Goal: Task Accomplishment & Management: Use online tool/utility

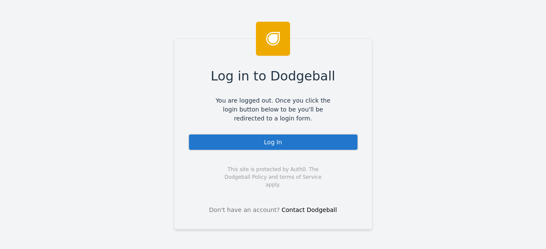
click at [281, 141] on div "Log In" at bounding box center [273, 142] width 170 height 17
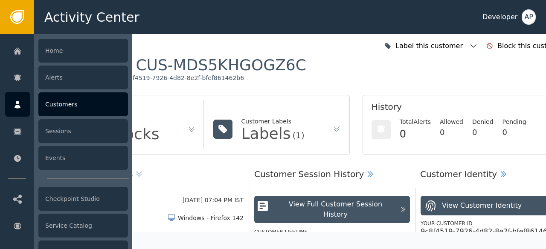
click at [55, 106] on div "Customers" at bounding box center [83, 105] width 90 height 24
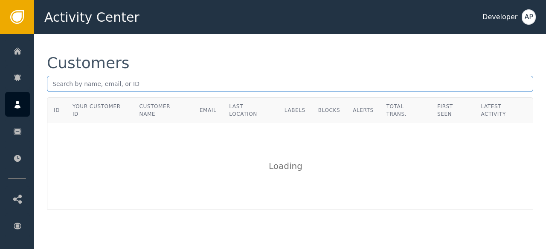
click at [58, 81] on input "text" at bounding box center [290, 84] width 486 height 16
paste input "[EMAIL_ADDRESS][DOMAIN_NAME]"
type input "[EMAIL_ADDRESS][DOMAIN_NAME]"
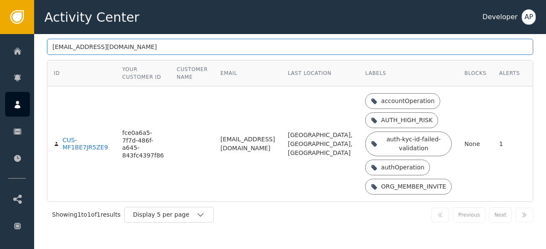
scroll to position [42, 0]
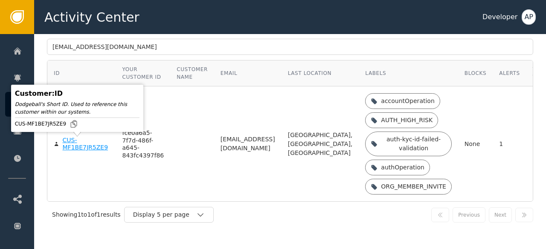
click at [74, 148] on div "CUS-MF1BE7JR5ZE9" at bounding box center [86, 144] width 47 height 15
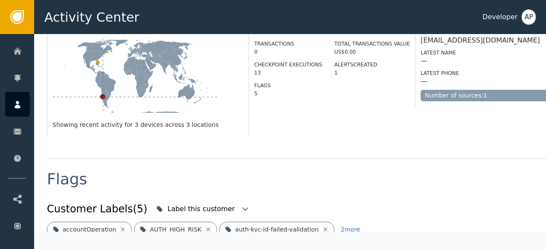
scroll to position [320, 0]
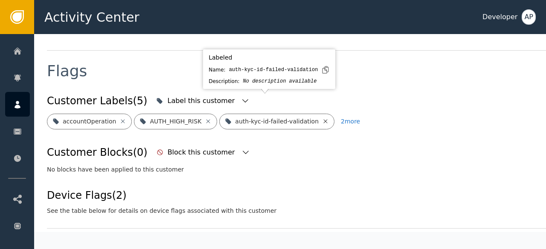
click at [322, 118] on icon at bounding box center [325, 121] width 7 height 7
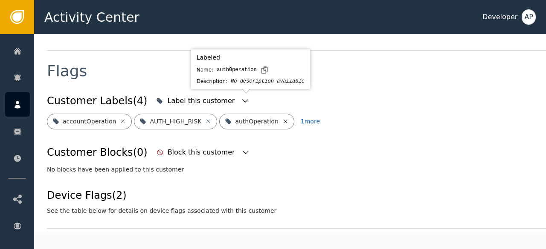
click at [282, 118] on icon at bounding box center [285, 121] width 7 height 7
click at [304, 118] on icon at bounding box center [307, 121] width 7 height 7
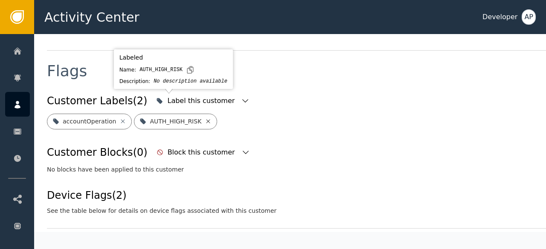
click at [205, 118] on icon at bounding box center [208, 121] width 7 height 7
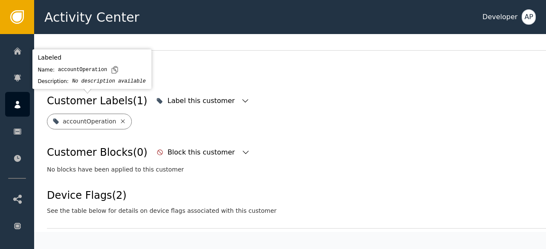
click at [119, 118] on icon at bounding box center [122, 121] width 7 height 7
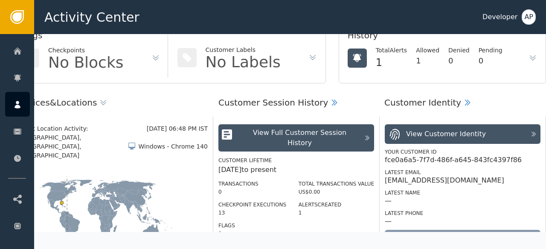
scroll to position [0, 42]
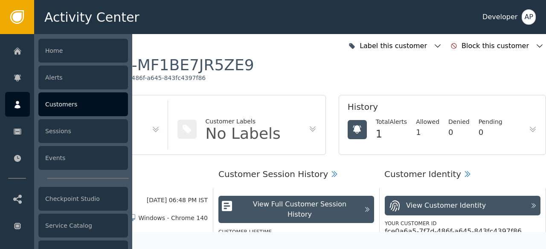
click at [53, 103] on div "Customers" at bounding box center [83, 105] width 90 height 24
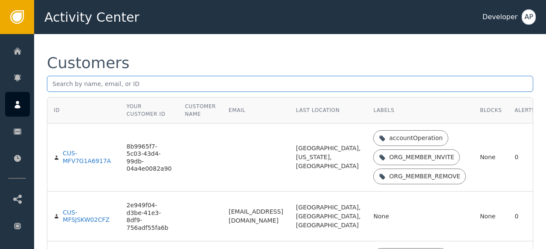
click at [52, 83] on input "text" at bounding box center [290, 84] width 486 height 16
paste input "[EMAIL_ADDRESS][DOMAIN_NAME]"
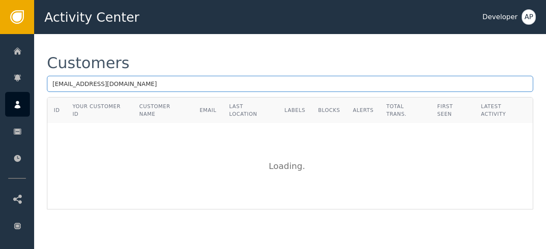
type input "[EMAIL_ADDRESS][DOMAIN_NAME]"
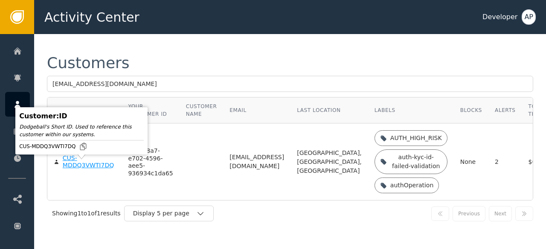
click at [78, 170] on div "CUS-MDDQ3VWTI7DQ" at bounding box center [89, 162] width 53 height 15
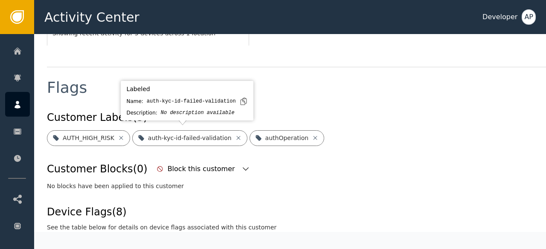
scroll to position [304, 0]
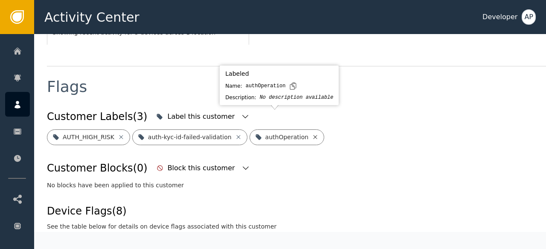
click at [312, 134] on icon at bounding box center [315, 137] width 7 height 7
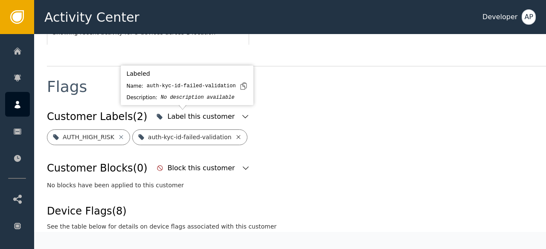
click at [235, 134] on icon at bounding box center [238, 137] width 7 height 7
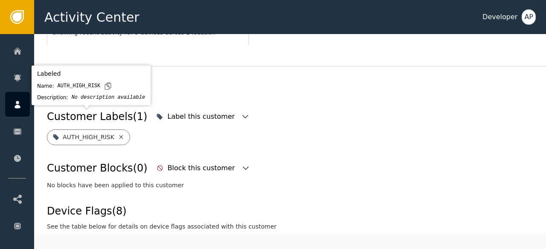
click at [119, 134] on icon at bounding box center [121, 137] width 7 height 7
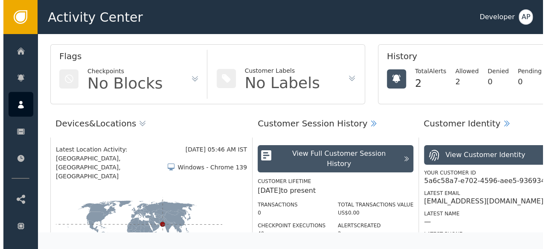
scroll to position [0, 0]
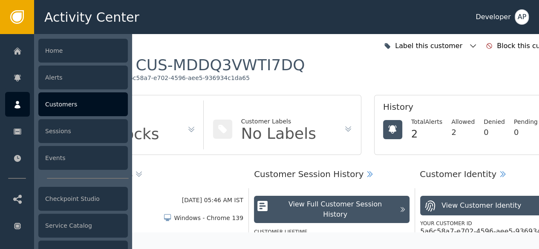
click at [73, 107] on div "Customers" at bounding box center [83, 105] width 90 height 24
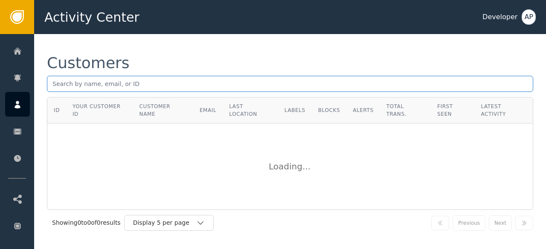
click at [90, 82] on input "text" at bounding box center [290, 84] width 486 height 16
paste input "[EMAIL_ADDRESS][DOMAIN_NAME]"
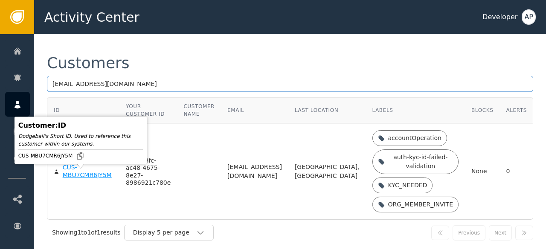
type input "[EMAIL_ADDRESS][DOMAIN_NAME]"
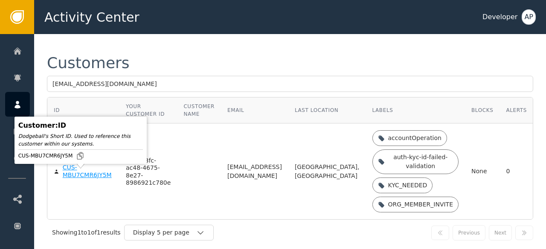
click at [74, 179] on div "CUS-MBU7CMR6JY5M" at bounding box center [88, 171] width 50 height 15
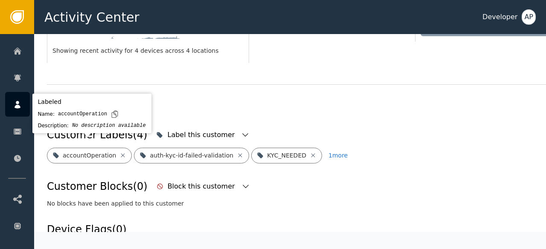
scroll to position [278, 0]
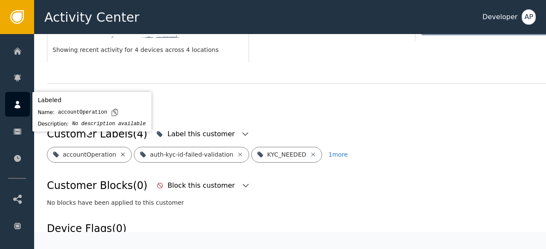
click at [119, 151] on icon at bounding box center [122, 154] width 7 height 7
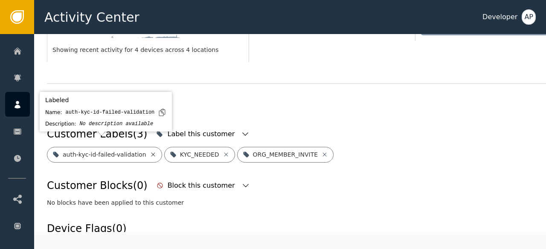
click at [151, 153] on icon at bounding box center [153, 155] width 4 height 4
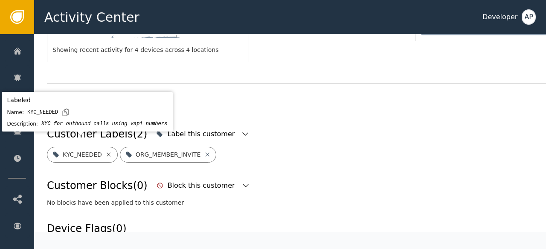
click at [106, 151] on icon at bounding box center [108, 154] width 7 height 7
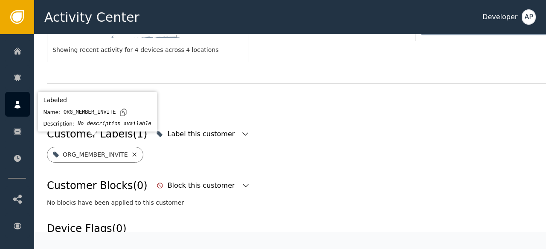
click at [131, 151] on icon at bounding box center [134, 154] width 7 height 7
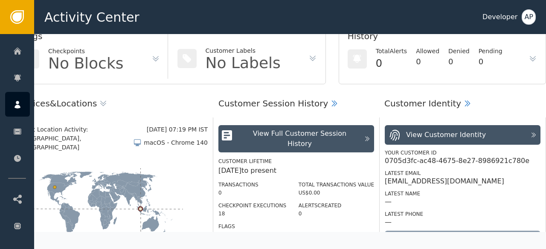
scroll to position [0, 42]
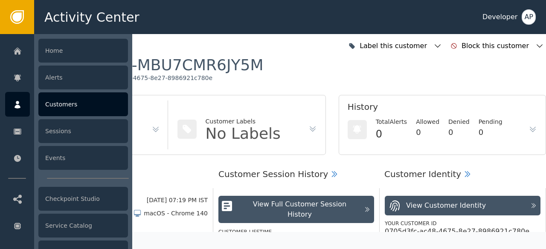
click at [66, 107] on div "Customers" at bounding box center [83, 105] width 90 height 24
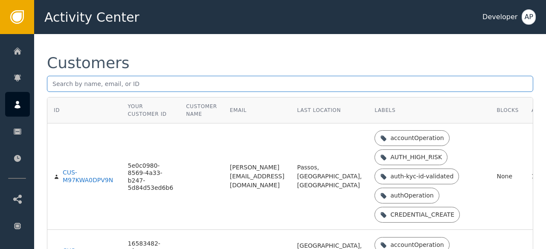
click at [59, 89] on input "text" at bounding box center [290, 84] width 486 height 16
paste input "[EMAIL_ADDRESS][DOMAIN_NAME]"
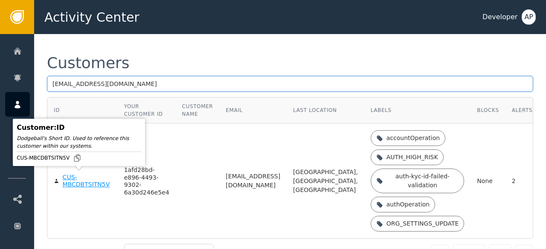
type input "[EMAIL_ADDRESS][DOMAIN_NAME]"
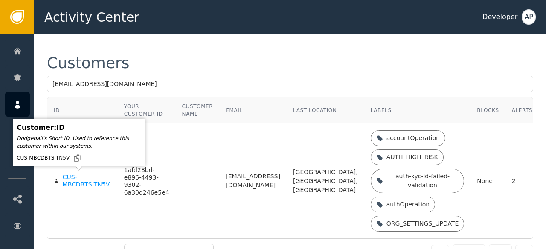
click at [70, 179] on div "CUS-MBCDBTSITN5V" at bounding box center [87, 181] width 49 height 15
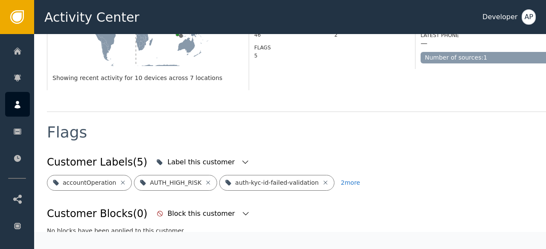
scroll to position [251, 0]
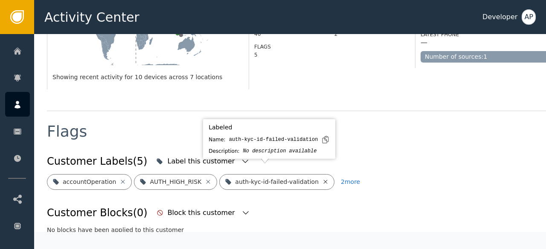
click at [324, 180] on icon at bounding box center [326, 182] width 4 height 4
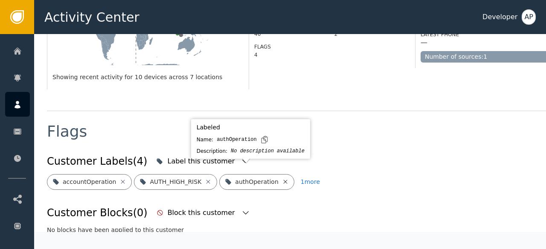
click at [283, 180] on icon at bounding box center [285, 182] width 4 height 4
click at [312, 180] on icon at bounding box center [314, 182] width 4 height 4
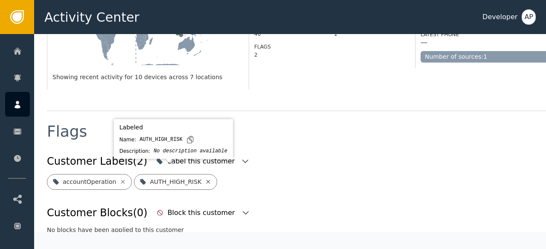
click at [205, 179] on icon at bounding box center [208, 182] width 7 height 7
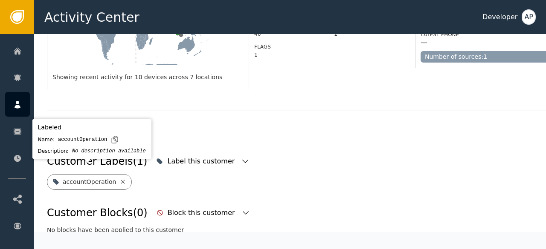
click at [121, 179] on icon at bounding box center [122, 182] width 7 height 7
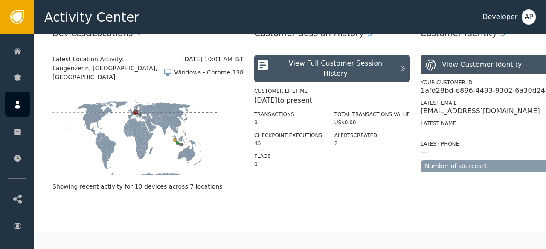
scroll to position [0, 0]
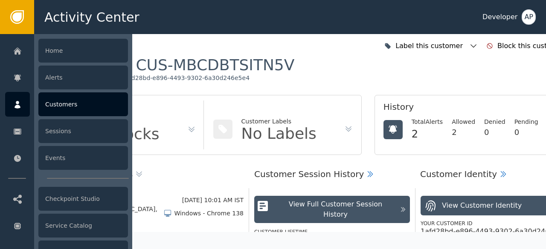
click at [49, 104] on div "Customers" at bounding box center [83, 105] width 90 height 24
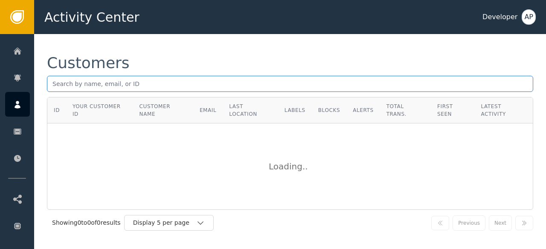
click at [58, 79] on input "text" at bounding box center [290, 84] width 486 height 16
paste input "[EMAIL_ADDRESS][DOMAIN_NAME]"
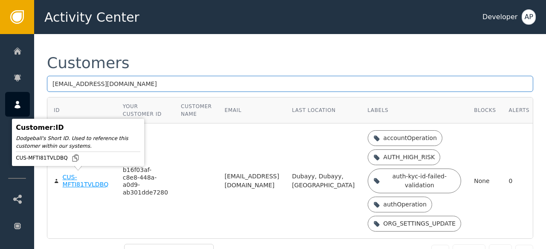
type input "[EMAIL_ADDRESS][DOMAIN_NAME]"
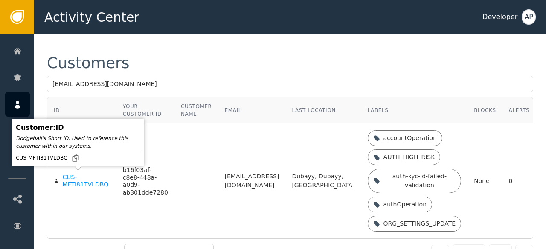
click at [67, 185] on div "CUS-MFTI81TVLDBQ" at bounding box center [86, 181] width 47 height 15
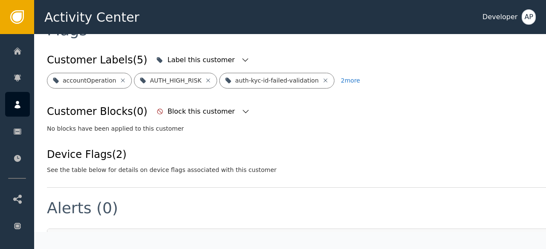
scroll to position [346, 0]
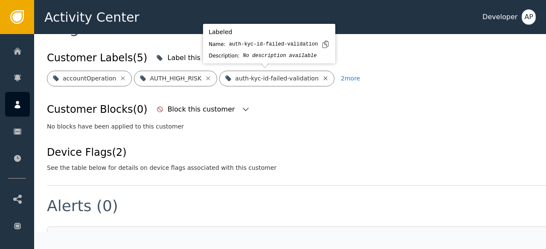
click at [322, 79] on icon at bounding box center [325, 78] width 7 height 7
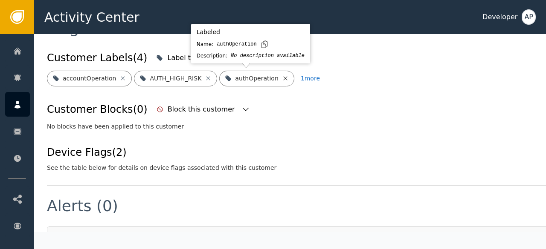
click at [282, 78] on icon at bounding box center [285, 78] width 7 height 7
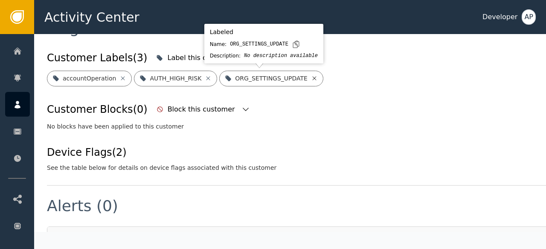
click at [311, 75] on icon at bounding box center [314, 78] width 7 height 7
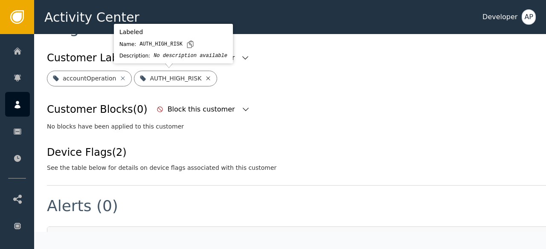
click at [205, 78] on icon at bounding box center [208, 78] width 7 height 7
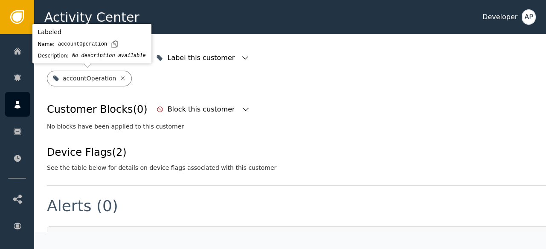
click at [119, 78] on icon at bounding box center [122, 78] width 7 height 7
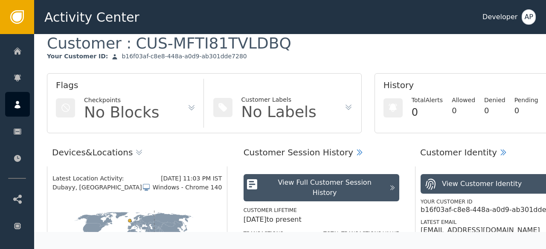
scroll to position [0, 0]
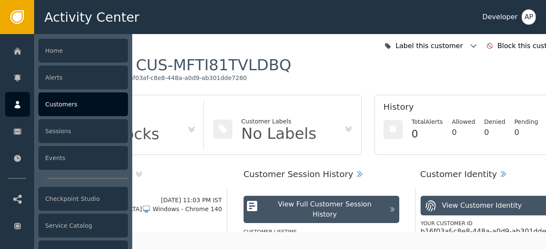
click at [48, 108] on div "Customers" at bounding box center [83, 105] width 90 height 24
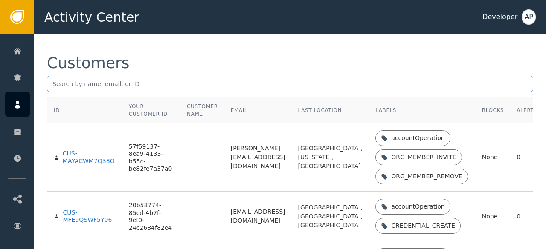
click at [55, 87] on input "text" at bounding box center [290, 84] width 486 height 16
paste input "[PERSON_NAME][EMAIL_ADDRESS][PERSON_NAME]"
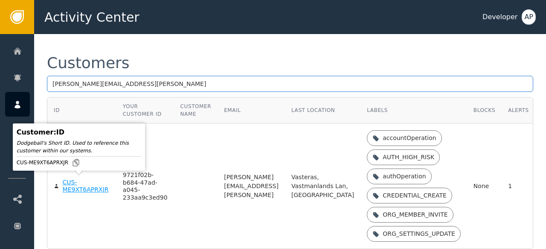
type input "[PERSON_NAME][EMAIL_ADDRESS][PERSON_NAME]"
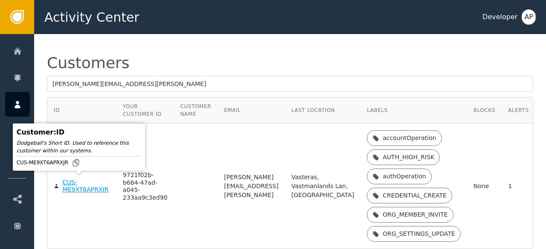
click at [70, 188] on div "CUS-ME9XT6APRXJR" at bounding box center [86, 186] width 47 height 15
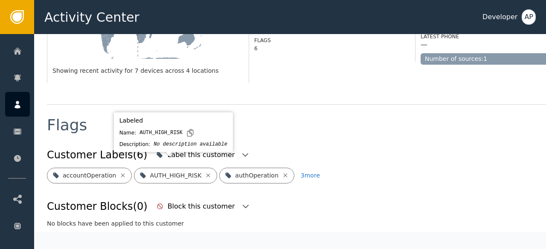
scroll to position [258, 0]
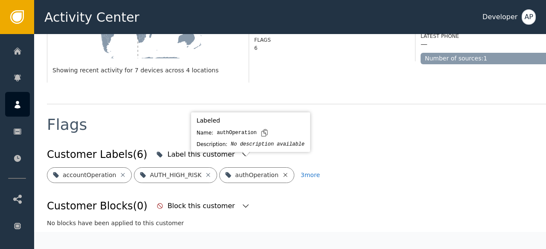
click at [282, 172] on icon at bounding box center [285, 175] width 7 height 7
click at [302, 172] on icon at bounding box center [305, 175] width 7 height 7
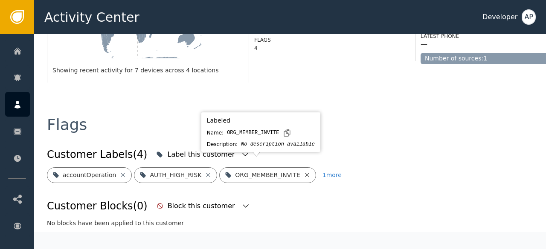
click at [305, 173] on icon at bounding box center [307, 175] width 4 height 4
click at [312, 173] on icon at bounding box center [314, 175] width 4 height 4
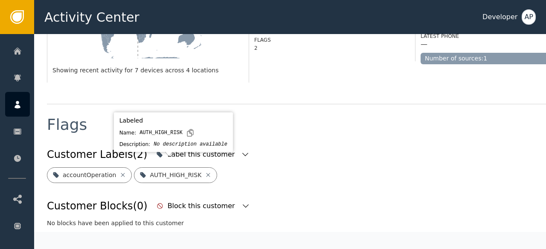
click at [205, 172] on icon at bounding box center [208, 175] width 7 height 7
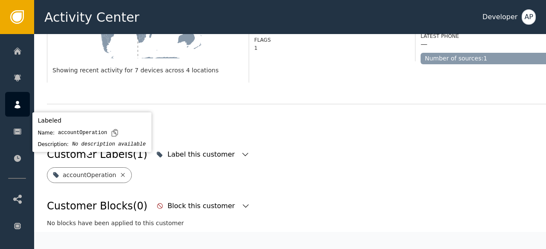
click at [121, 173] on icon at bounding box center [123, 175] width 4 height 4
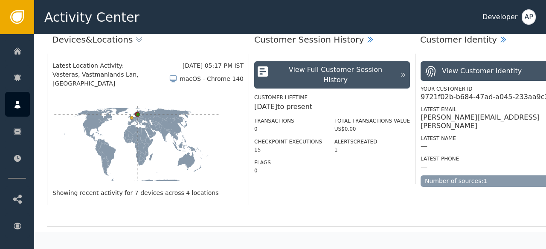
scroll to position [0, 0]
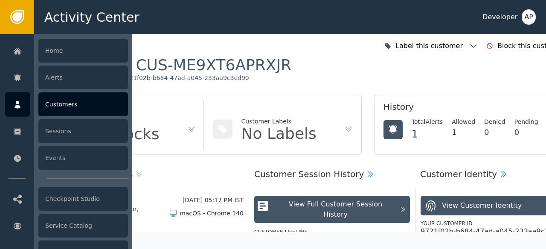
click at [72, 109] on div "Customers" at bounding box center [83, 105] width 90 height 24
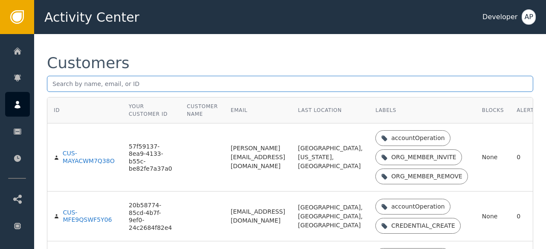
click at [64, 80] on input "text" at bounding box center [290, 84] width 486 height 16
paste input "[EMAIL_ADDRESS][DOMAIN_NAME]"
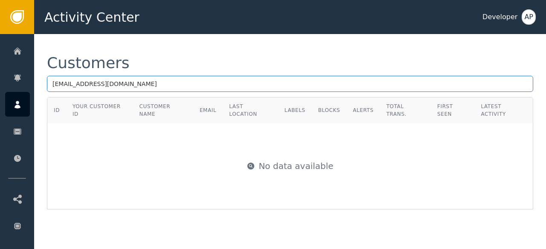
click at [122, 81] on input "[EMAIL_ADDRESS][DOMAIN_NAME]" at bounding box center [290, 84] width 486 height 16
type input "f"
paste input "[EMAIL_ADDRESS][DOMAIN_NAME]"
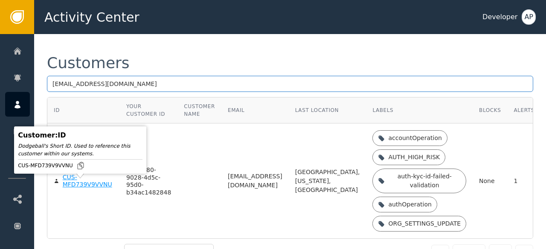
type input "[EMAIL_ADDRESS][DOMAIN_NAME]"
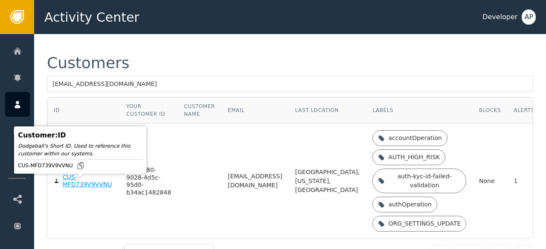
click at [83, 189] on div "CUS-MFD739V9VVNU" at bounding box center [88, 181] width 51 height 15
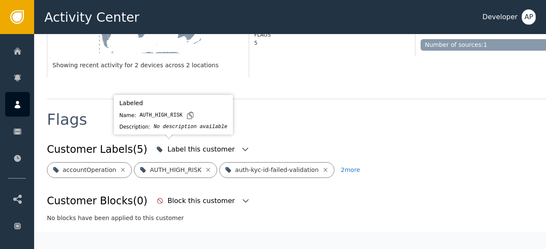
scroll to position [278, 0]
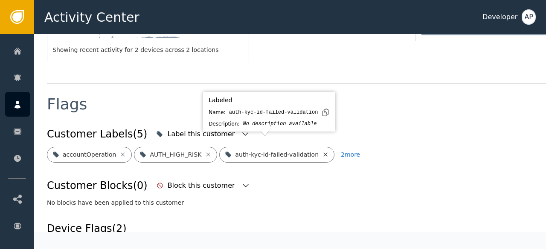
click at [324, 153] on icon at bounding box center [326, 155] width 4 height 4
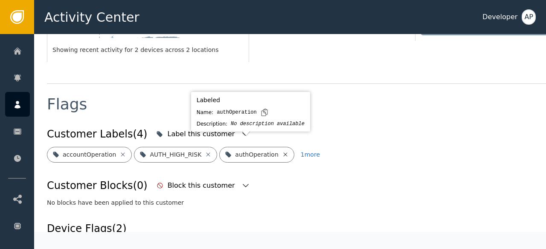
click at [282, 151] on icon at bounding box center [285, 154] width 7 height 7
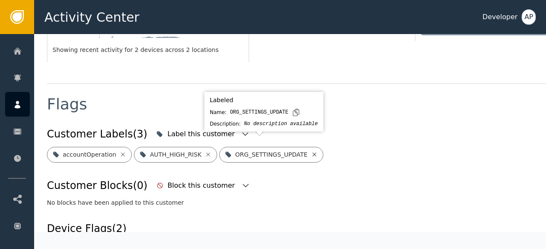
click at [311, 151] on icon at bounding box center [314, 154] width 7 height 7
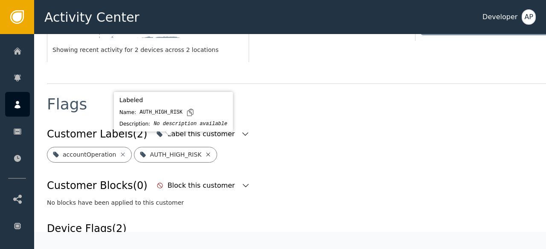
click at [206, 153] on icon at bounding box center [208, 155] width 4 height 4
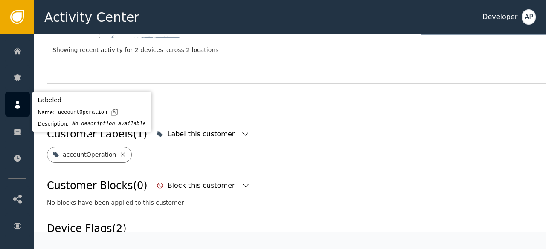
click at [119, 151] on icon at bounding box center [122, 154] width 7 height 7
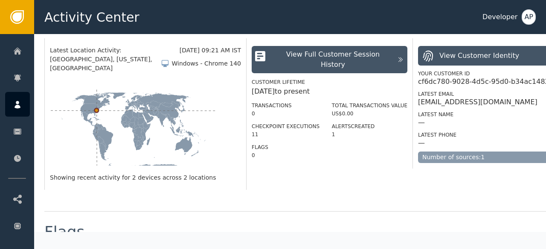
scroll to position [229, 3]
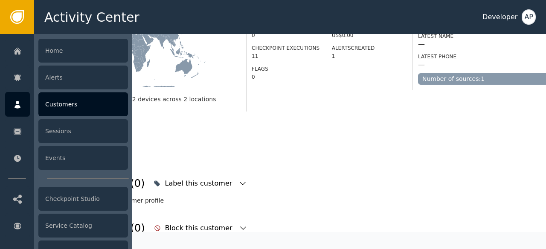
click at [63, 102] on div "Customers" at bounding box center [83, 105] width 90 height 24
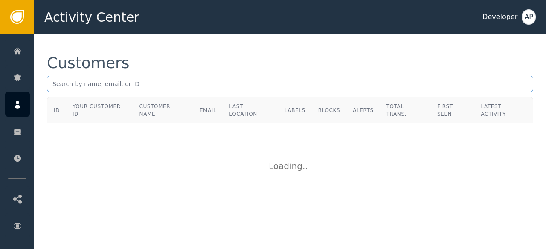
click at [53, 88] on input "text" at bounding box center [290, 84] width 486 height 16
paste input "[EMAIL_ADDRESS]"
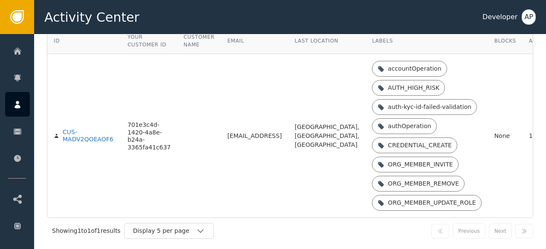
scroll to position [70, 0]
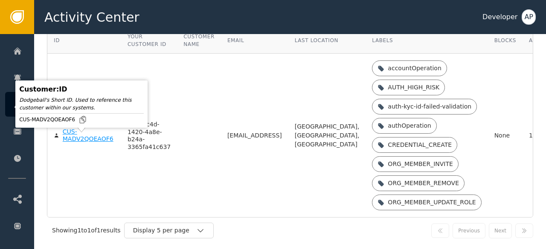
type input "[EMAIL_ADDRESS]"
click at [67, 141] on div "CUS-MADV2QOEAOF6" at bounding box center [89, 135] width 52 height 15
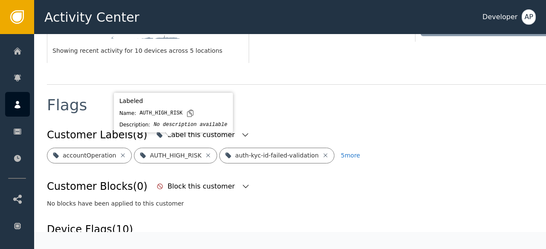
scroll to position [278, 0]
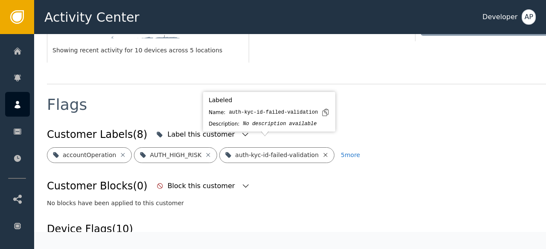
click at [324, 153] on icon at bounding box center [326, 155] width 4 height 4
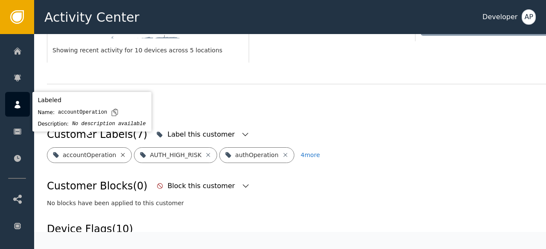
click at [119, 152] on icon at bounding box center [122, 155] width 7 height 7
click at [119, 153] on icon at bounding box center [121, 155] width 4 height 4
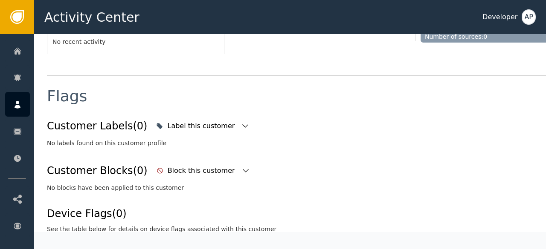
click at [119, 147] on div "Customer Labels (0) Label this customer No labels found on this customer profil…" at bounding box center [314, 175] width 535 height 117
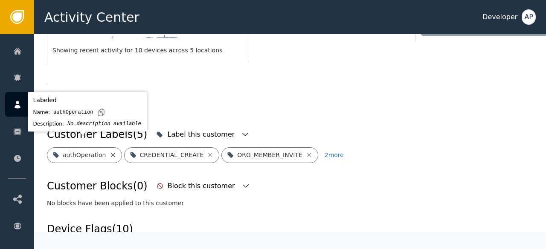
click at [110, 152] on icon at bounding box center [113, 155] width 7 height 7
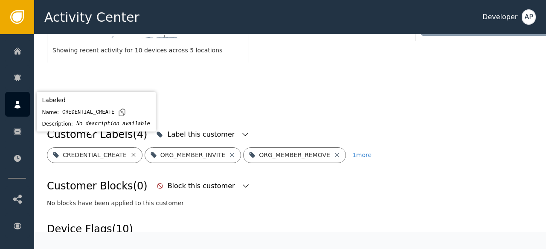
click at [130, 152] on icon at bounding box center [133, 155] width 7 height 7
click at [131, 152] on icon at bounding box center [134, 155] width 7 height 7
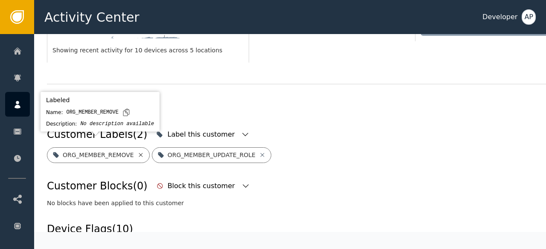
click at [137, 152] on icon at bounding box center [140, 155] width 7 height 7
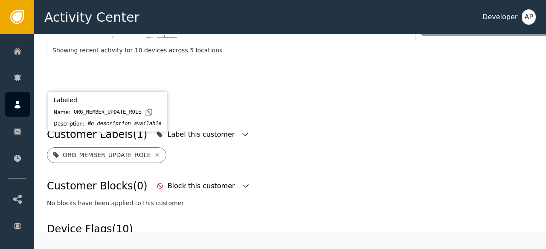
click at [156, 153] on icon at bounding box center [158, 155] width 4 height 4
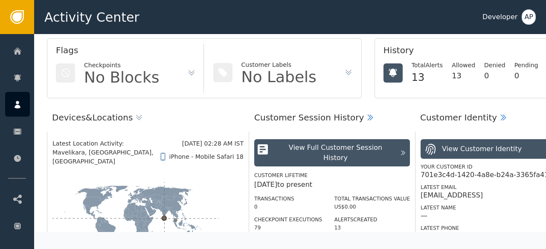
scroll to position [57, 0]
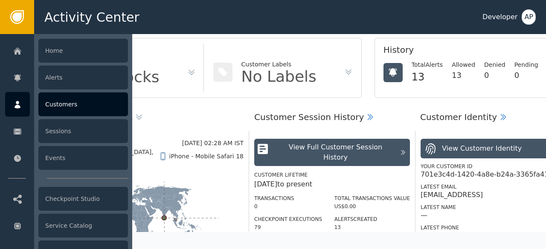
click at [56, 105] on div "Customers" at bounding box center [83, 105] width 90 height 24
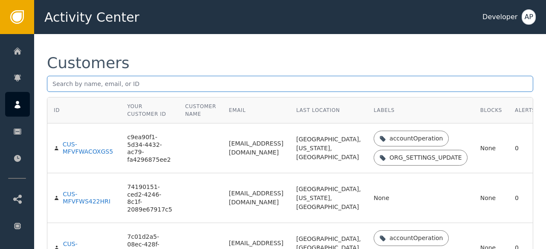
click at [73, 84] on input "text" at bounding box center [290, 84] width 486 height 16
paste input "[EMAIL_ADDRESS]"
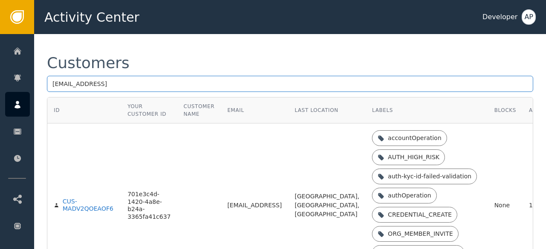
type input "[EMAIL_ADDRESS]"
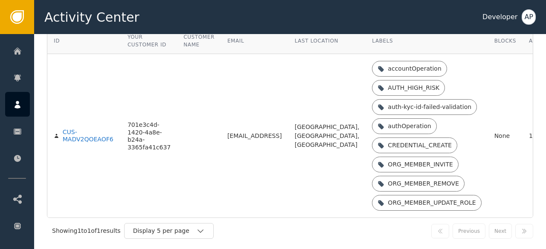
scroll to position [70, 0]
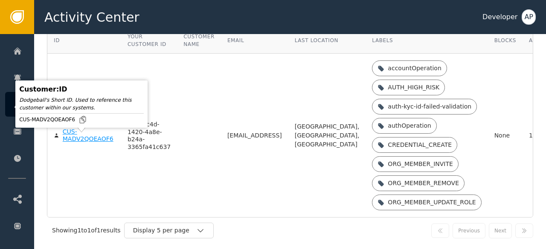
click at [70, 138] on div "CUS-MADV2QOEAOF6" at bounding box center [89, 135] width 52 height 15
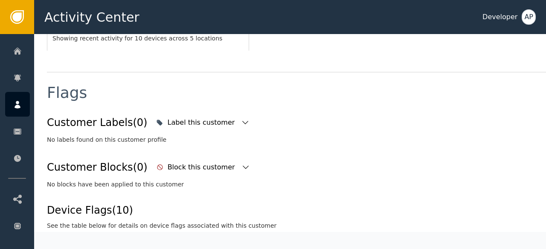
scroll to position [290, 0]
click at [168, 162] on div "Block this customer" at bounding box center [202, 167] width 69 height 10
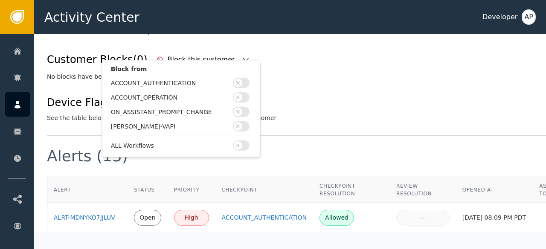
scroll to position [397, 0]
click at [281, 96] on div "Device Flags (10) See the table below for details on device flags associated wi…" at bounding box center [314, 110] width 535 height 28
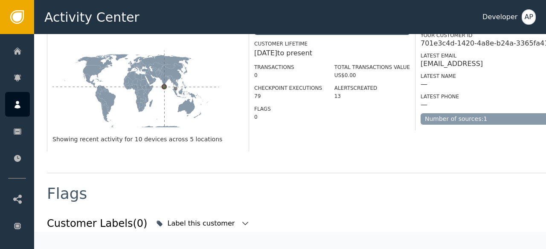
scroll to position [188, 0]
click at [281, 93] on div "79" at bounding box center [288, 97] width 68 height 8
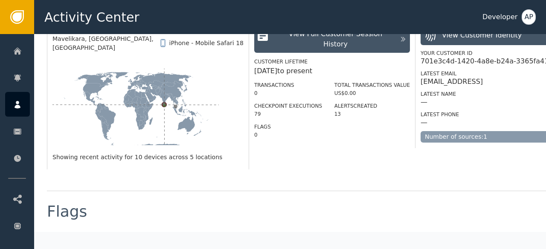
scroll to position [0, 0]
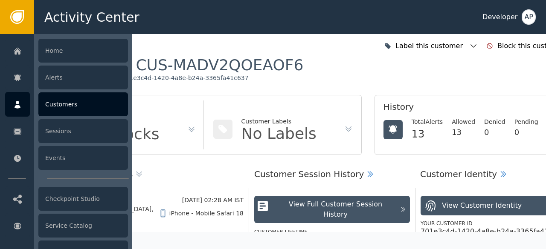
click at [58, 107] on div "Customers" at bounding box center [83, 105] width 90 height 24
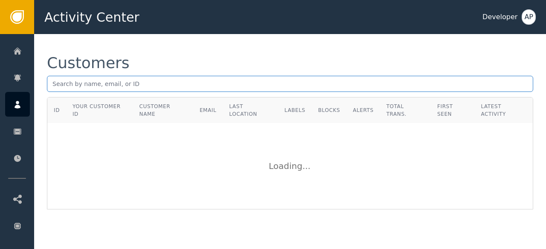
click at [65, 84] on input "text" at bounding box center [290, 84] width 486 height 16
paste input "[EMAIL_ADDRESS][DOMAIN_NAME]"
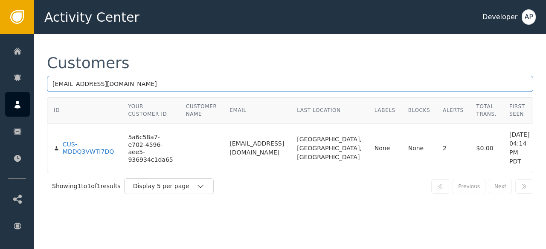
type input "[EMAIL_ADDRESS][DOMAIN_NAME]"
